Goal: Task Accomplishment & Management: Use online tool/utility

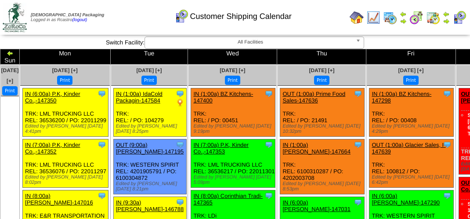
scroll to position [747, 0]
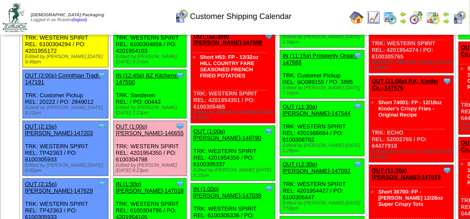
click at [447, 19] on img at bounding box center [446, 21] width 7 height 7
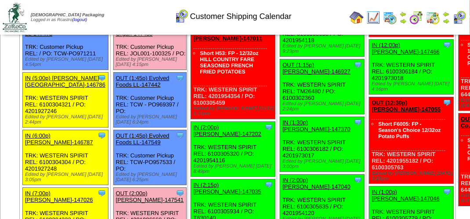
scroll to position [967, 0]
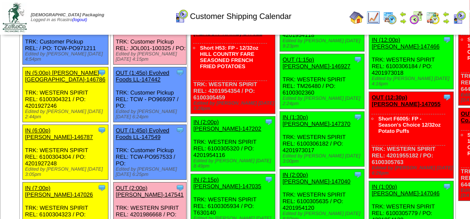
click at [167, 32] on link "OUT (1:45p) Prosperity Organ-147438" at bounding box center [145, 24] width 59 height 13
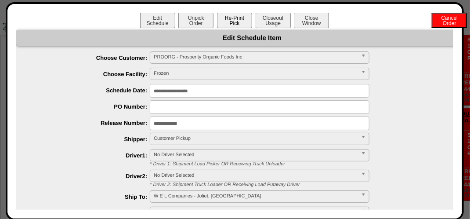
click at [230, 21] on button "Re-Print Pick" at bounding box center [234, 20] width 35 height 15
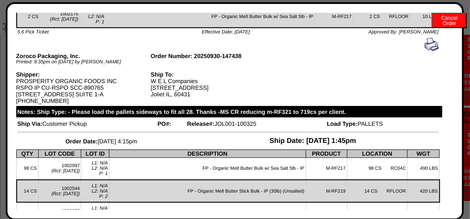
scroll to position [656, 0]
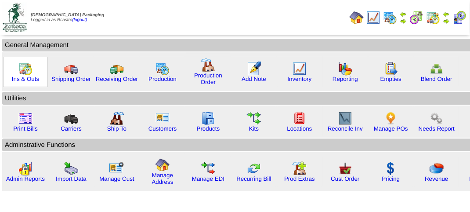
click at [17, 71] on div "Ins & Outs" at bounding box center [25, 72] width 45 height 30
click at [19, 73] on img at bounding box center [25, 69] width 14 height 14
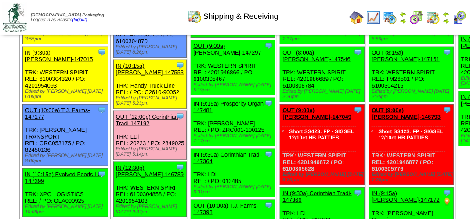
scroll to position [264, 0]
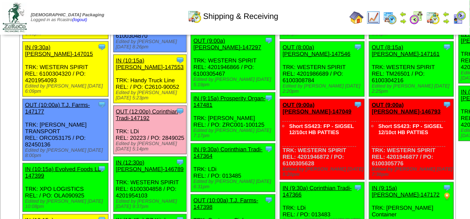
click at [147, 121] on link "OUT (12:00p) Corinthian Tradi-147192" at bounding box center [147, 114] width 62 height 13
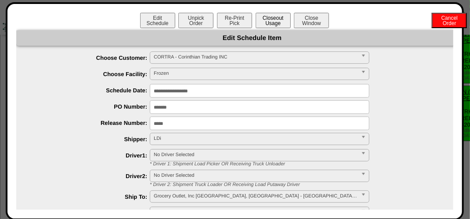
click at [267, 20] on button "Closeout Usage" at bounding box center [273, 20] width 35 height 15
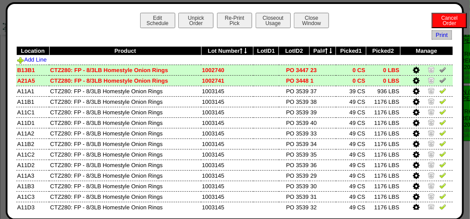
click at [439, 70] on img at bounding box center [442, 69] width 7 height 7
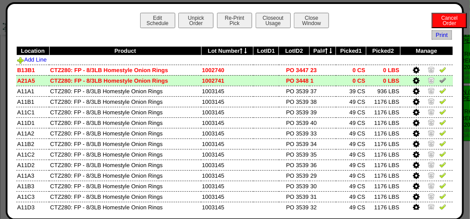
click at [439, 80] on img at bounding box center [442, 79] width 7 height 7
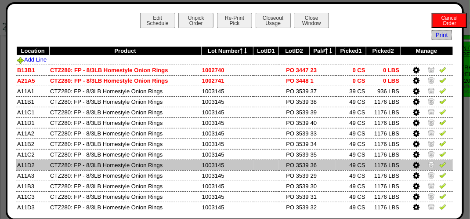
scroll to position [0, 0]
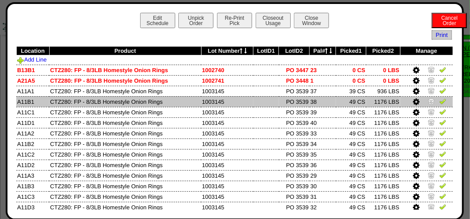
click at [439, 105] on img at bounding box center [442, 101] width 7 height 7
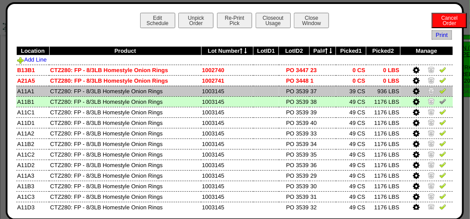
click at [439, 92] on img at bounding box center [442, 90] width 7 height 7
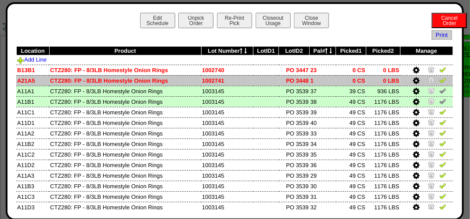
click at [439, 82] on img at bounding box center [442, 79] width 7 height 7
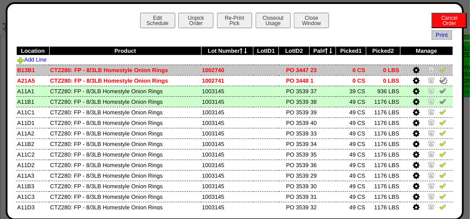
click at [439, 73] on link at bounding box center [442, 71] width 7 height 7
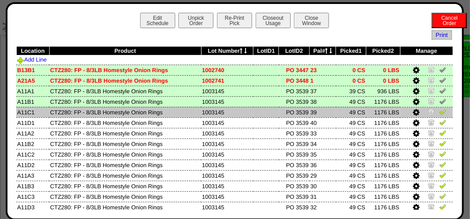
click at [439, 115] on img at bounding box center [442, 111] width 7 height 7
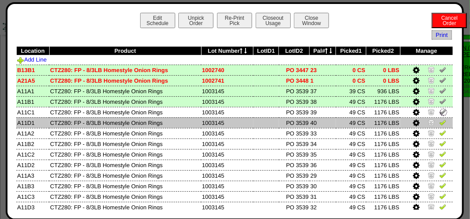
click at [439, 124] on img at bounding box center [442, 122] width 7 height 7
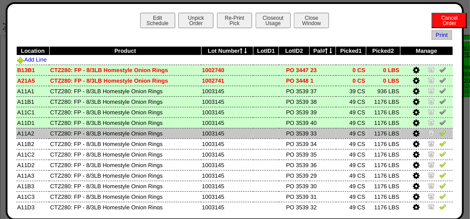
click at [439, 131] on img at bounding box center [442, 132] width 7 height 7
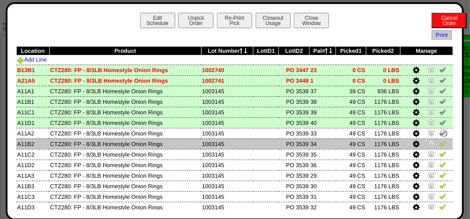
click at [439, 145] on img at bounding box center [442, 143] width 7 height 7
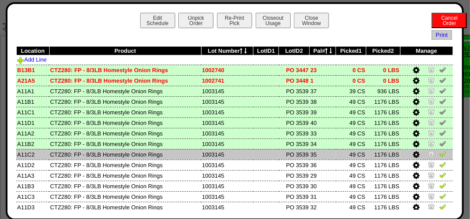
click at [439, 155] on img at bounding box center [442, 153] width 7 height 7
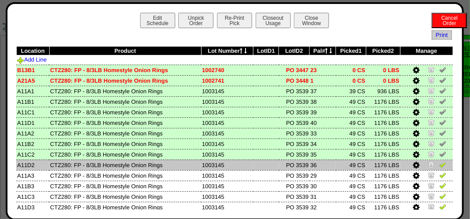
click at [439, 166] on img at bounding box center [442, 164] width 7 height 7
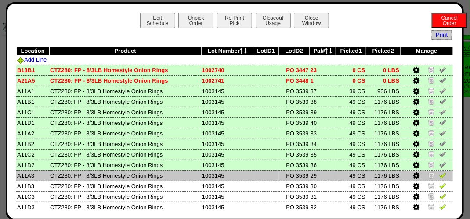
click at [438, 171] on td at bounding box center [426, 175] width 53 height 11
click at [439, 173] on img at bounding box center [442, 174] width 7 height 7
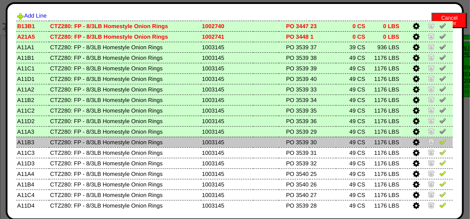
click at [440, 143] on img at bounding box center [442, 141] width 7 height 7
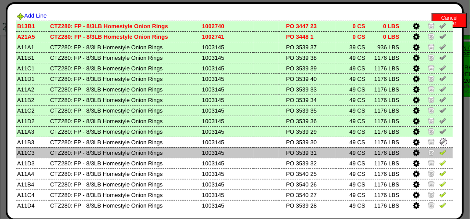
click at [439, 154] on img at bounding box center [442, 152] width 7 height 7
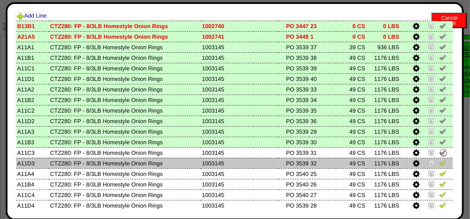
click at [439, 166] on img at bounding box center [442, 162] width 7 height 7
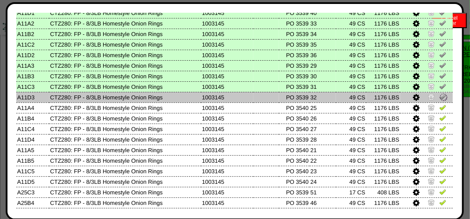
scroll to position [132, 0]
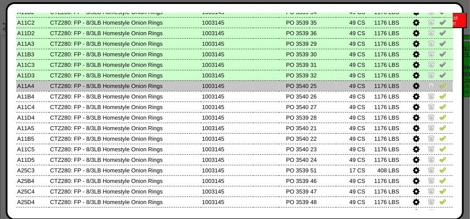
click at [439, 88] on img at bounding box center [442, 85] width 7 height 7
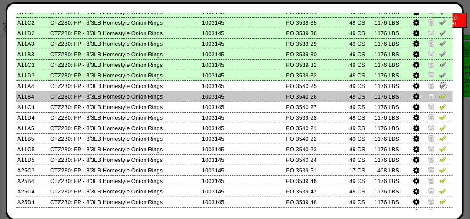
click at [439, 98] on img at bounding box center [442, 95] width 7 height 7
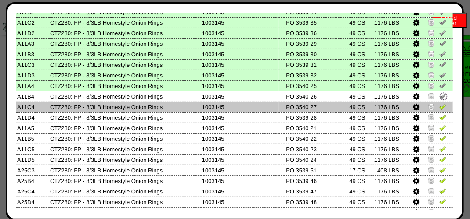
click at [439, 106] on img at bounding box center [442, 106] width 7 height 7
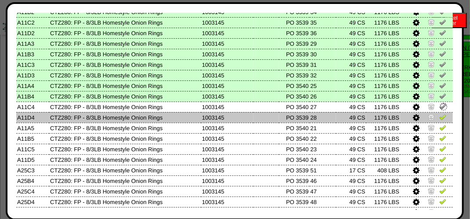
click at [439, 115] on img at bounding box center [442, 116] width 7 height 7
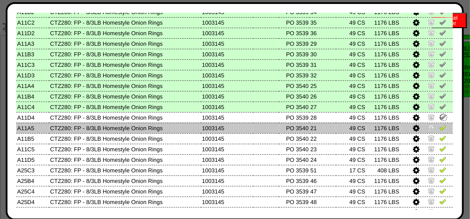
click at [439, 127] on img at bounding box center [442, 127] width 7 height 7
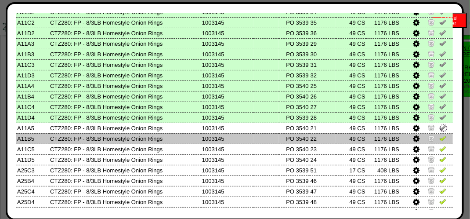
click at [439, 137] on img at bounding box center [442, 137] width 7 height 7
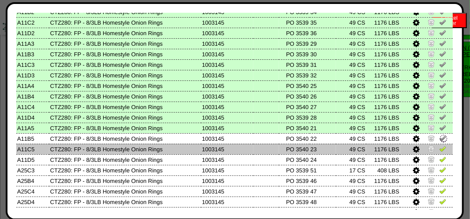
click at [439, 149] on img at bounding box center [442, 148] width 7 height 7
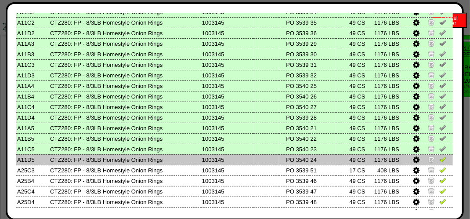
click at [439, 160] on img at bounding box center [442, 159] width 7 height 7
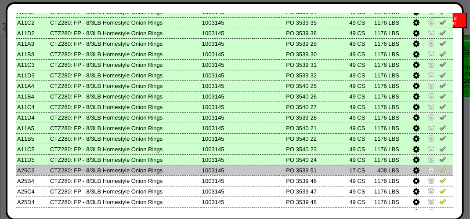
click at [440, 170] on img at bounding box center [442, 169] width 7 height 7
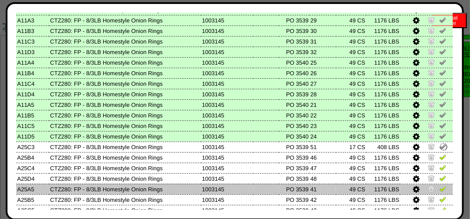
scroll to position [176, 0]
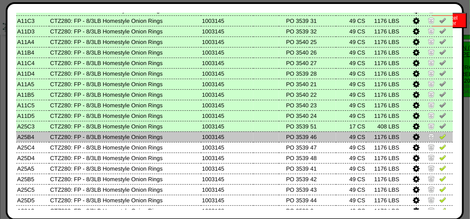
click at [439, 140] on img at bounding box center [442, 136] width 7 height 7
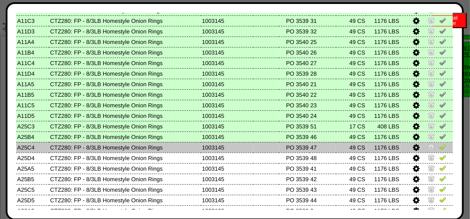
click at [439, 149] on img at bounding box center [442, 146] width 7 height 7
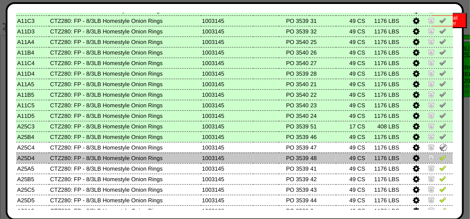
click at [439, 159] on img at bounding box center [442, 157] width 7 height 7
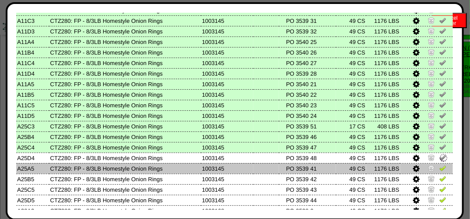
click at [439, 166] on img at bounding box center [442, 167] width 7 height 7
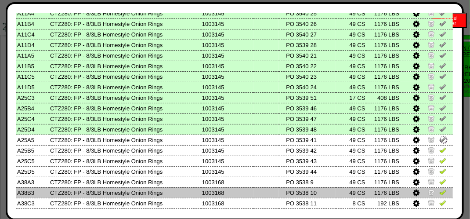
scroll to position [220, 0]
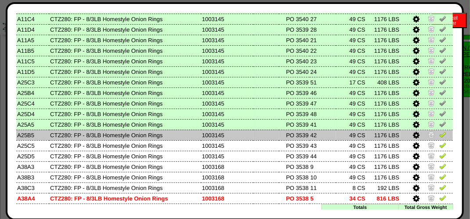
click at [439, 136] on img at bounding box center [442, 134] width 7 height 7
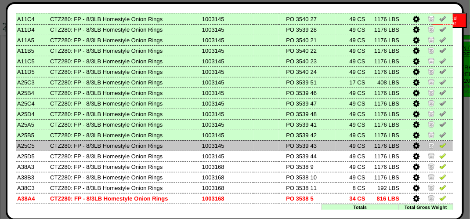
click at [439, 149] on link at bounding box center [442, 146] width 7 height 7
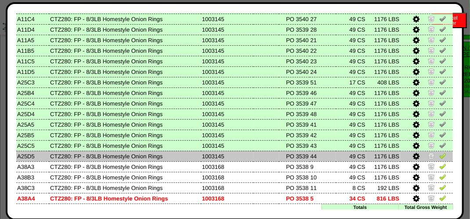
click at [439, 157] on img at bounding box center [442, 155] width 7 height 7
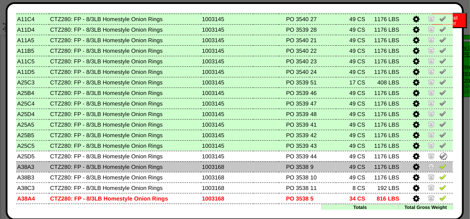
click at [439, 170] on img at bounding box center [442, 166] width 7 height 7
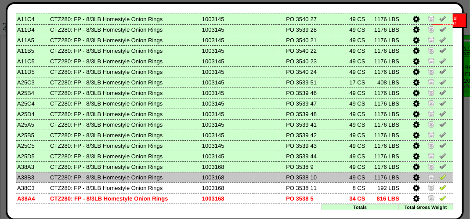
click at [439, 174] on img at bounding box center [442, 176] width 7 height 7
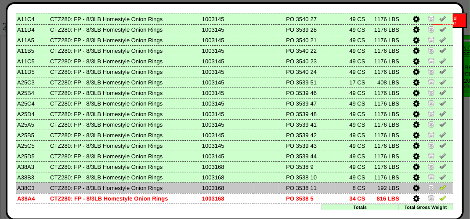
click at [439, 188] on img at bounding box center [442, 187] width 7 height 7
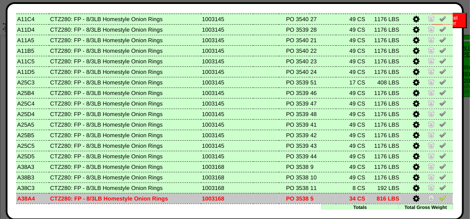
drag, startPoint x: 439, startPoint y: 198, endPoint x: 428, endPoint y: 196, distance: 11.3
click at [439, 199] on img at bounding box center [442, 197] width 7 height 7
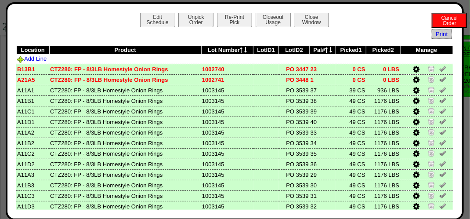
scroll to position [0, 0]
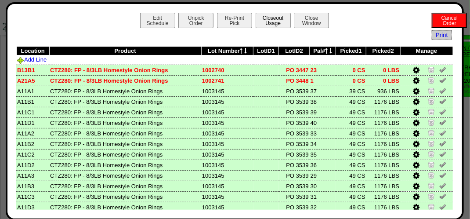
click at [265, 21] on button "Closeout Usage" at bounding box center [273, 20] width 35 height 15
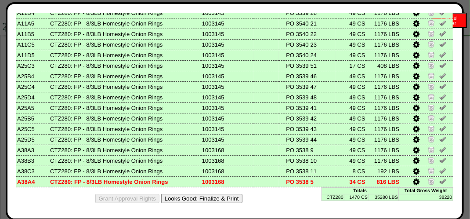
scroll to position [483, 0]
drag, startPoint x: 212, startPoint y: 193, endPoint x: 279, endPoint y: 78, distance: 133.5
click at [211, 194] on button "Looks Good: Finalize & Print" at bounding box center [201, 198] width 81 height 9
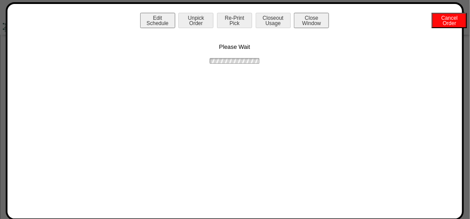
scroll to position [0, 0]
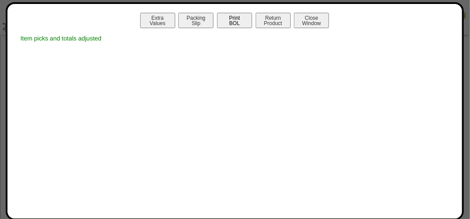
click at [236, 17] on button "Print BOL" at bounding box center [234, 20] width 35 height 15
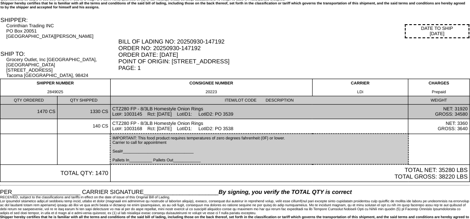
scroll to position [45, 0]
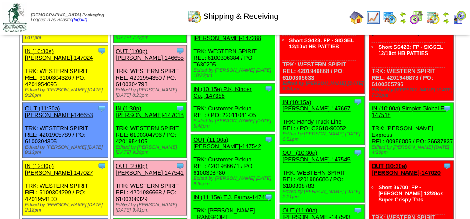
scroll to position [483, 0]
click at [157, 61] on link "OUT (1:00p) [PERSON_NAME]-146655" at bounding box center [150, 54] width 68 height 13
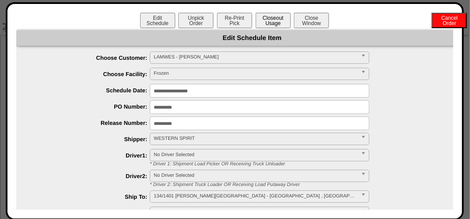
click at [270, 26] on button "Closeout Usage" at bounding box center [273, 20] width 35 height 15
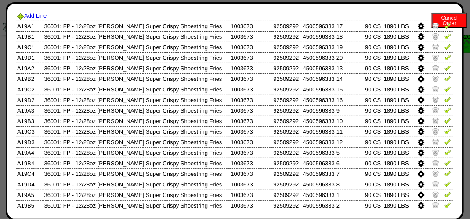
scroll to position [0, 0]
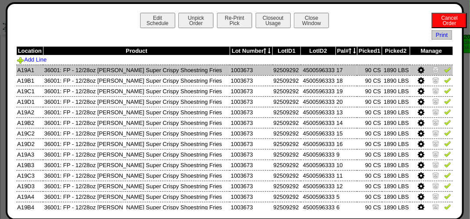
click at [444, 68] on img at bounding box center [447, 69] width 7 height 7
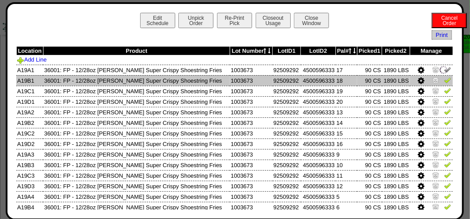
click at [444, 83] on img at bounding box center [447, 79] width 7 height 7
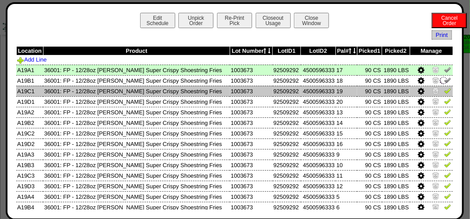
click at [442, 96] on td at bounding box center [431, 91] width 43 height 11
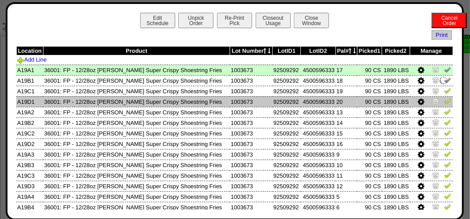
click at [444, 103] on img at bounding box center [447, 101] width 7 height 7
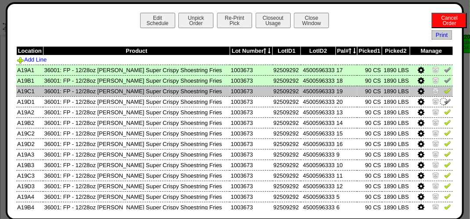
click at [444, 94] on img at bounding box center [447, 90] width 7 height 7
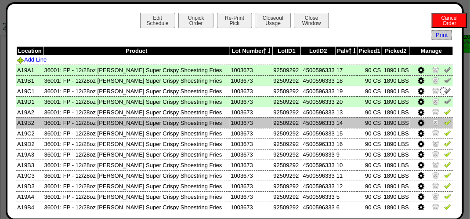
click at [444, 124] on img at bounding box center [447, 122] width 7 height 7
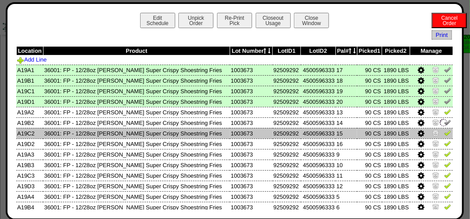
click at [444, 131] on img at bounding box center [447, 132] width 7 height 7
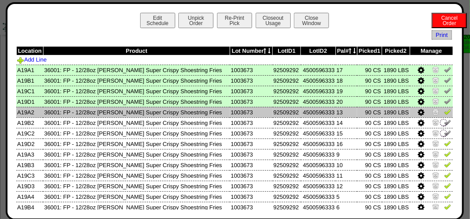
click at [444, 115] on img at bounding box center [447, 111] width 7 height 7
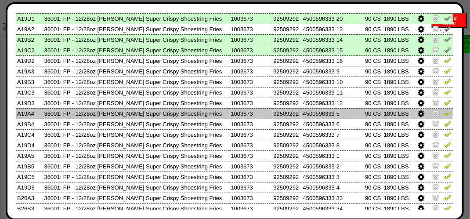
scroll to position [88, 0]
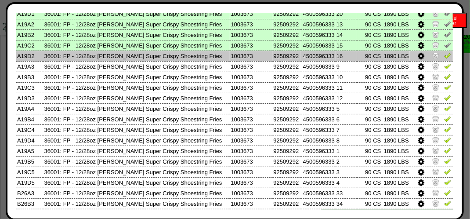
click at [444, 59] on link at bounding box center [447, 57] width 7 height 7
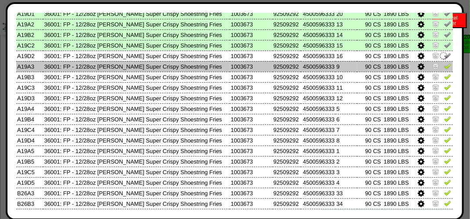
click at [444, 71] on link at bounding box center [447, 67] width 7 height 7
click at [440, 71] on img at bounding box center [444, 67] width 10 height 10
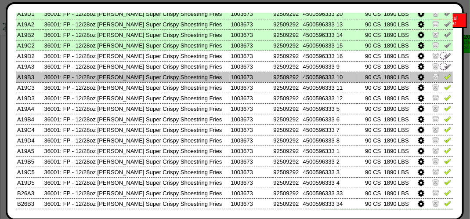
click at [444, 78] on img at bounding box center [447, 76] width 7 height 7
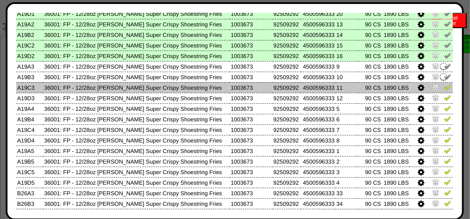
click at [444, 88] on img at bounding box center [447, 86] width 7 height 7
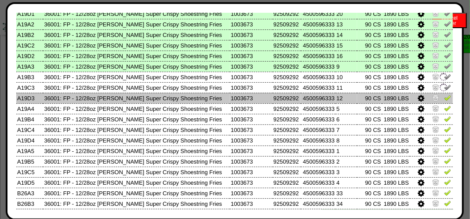
click at [444, 101] on img at bounding box center [447, 97] width 7 height 7
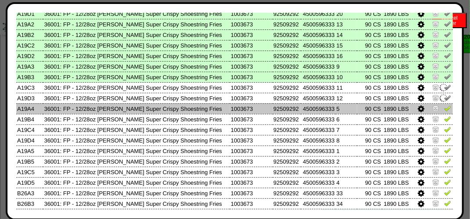
click at [444, 106] on img at bounding box center [447, 108] width 7 height 7
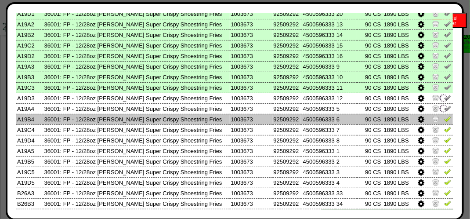
click at [444, 116] on img at bounding box center [447, 118] width 7 height 7
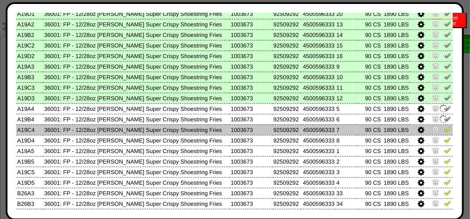
click at [444, 127] on img at bounding box center [447, 129] width 7 height 7
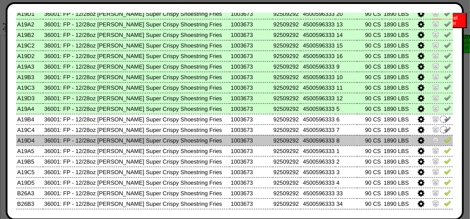
click at [444, 141] on img at bounding box center [447, 139] width 7 height 7
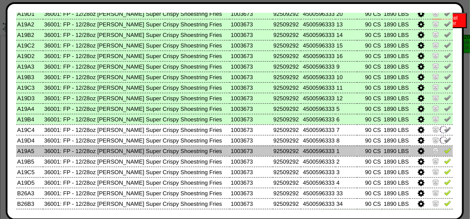
click at [444, 152] on img at bounding box center [447, 150] width 7 height 7
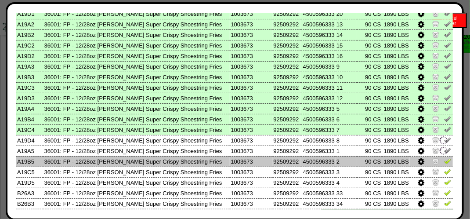
click at [444, 160] on img at bounding box center [447, 160] width 7 height 7
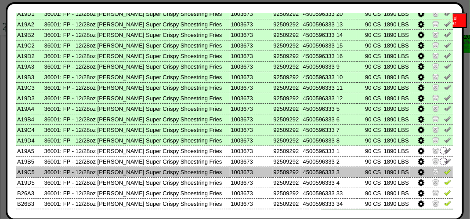
click at [444, 169] on img at bounding box center [447, 171] width 7 height 7
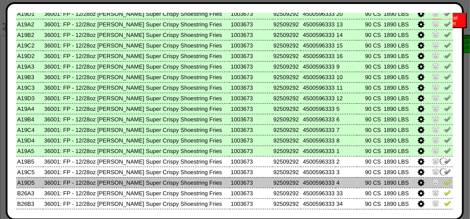
click at [444, 183] on img at bounding box center [447, 181] width 7 height 7
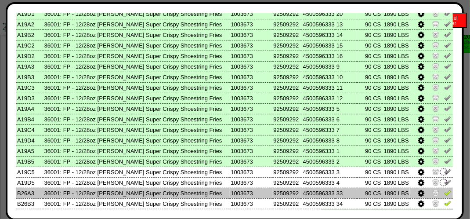
click at [444, 194] on img at bounding box center [447, 192] width 7 height 7
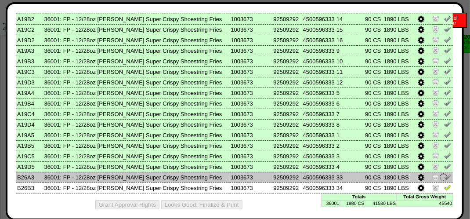
scroll to position [111, 0]
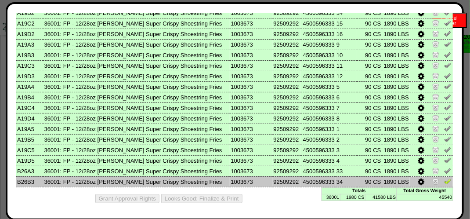
click at [444, 180] on img at bounding box center [447, 181] width 7 height 7
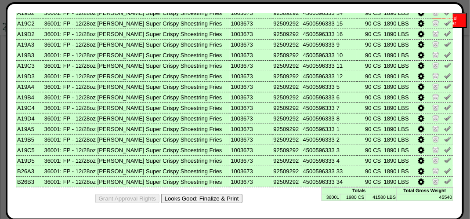
scroll to position [527, 0]
click at [216, 200] on button "Looks Good: Finalize & Print" at bounding box center [201, 198] width 81 height 9
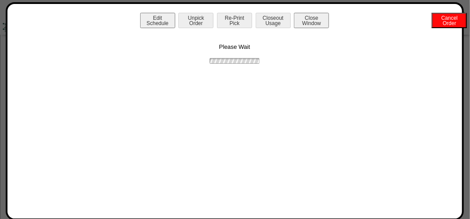
scroll to position [0, 0]
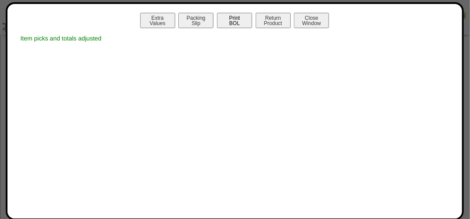
click at [228, 24] on button "Print BOL" at bounding box center [234, 20] width 35 height 15
